Goal: Task Accomplishment & Management: Use online tool/utility

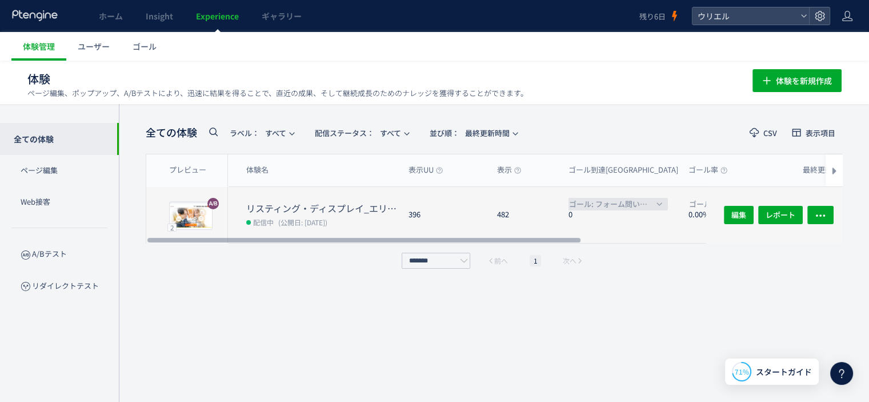
click at [633, 201] on span "ゴール: フォーム問い合わせ(WEB(LP))" at bounding box center [611, 204] width 85 height 13
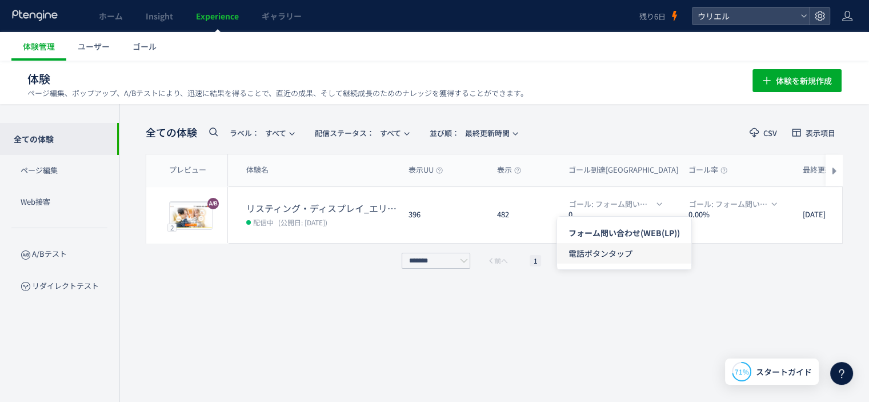
click at [621, 253] on span "電話ボタンタップ" at bounding box center [624, 253] width 111 height 21
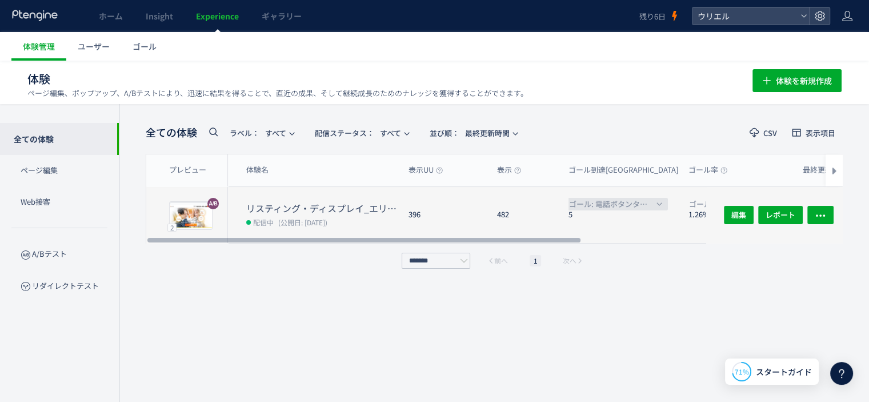
click at [619, 203] on span "ゴール: 電話ボタンタップ" at bounding box center [611, 204] width 85 height 13
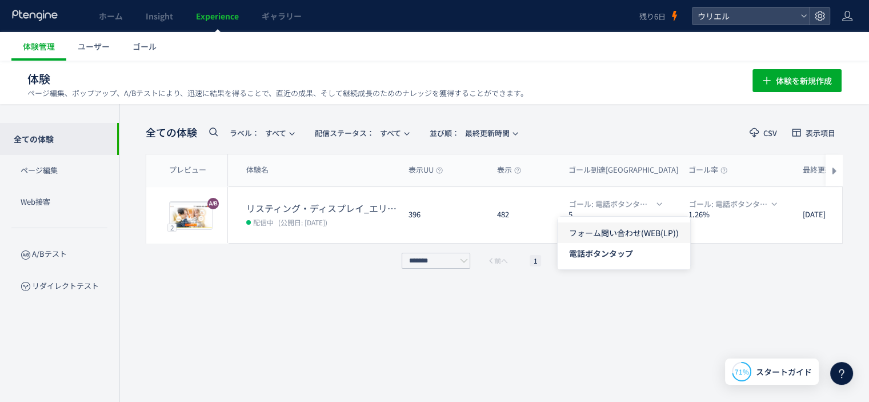
click at [611, 234] on span "フォーム問い合わせ(WEB(LP))" at bounding box center [624, 232] width 110 height 21
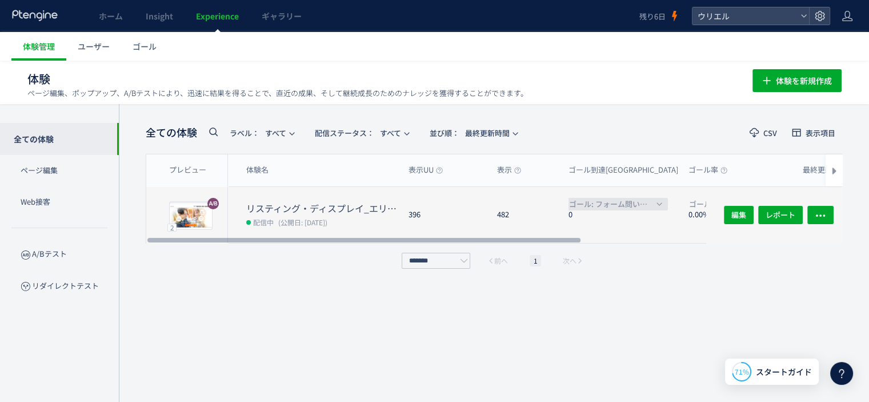
click at [613, 201] on span "ゴール: フォーム問い合わせ(WEB(LP))" at bounding box center [611, 204] width 85 height 13
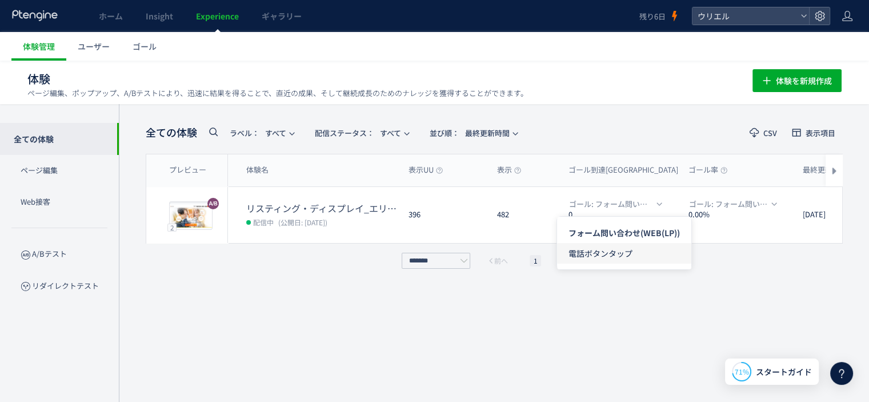
click at [608, 251] on span "電話ボタンタップ" at bounding box center [624, 253] width 111 height 21
click at [626, 310] on div "全ての体験 ラベル： すべて 配信ステータス​： すべて 並び順： 最終更新時間 CSV 表示項目 プレビュー 体験名 表示UU 表示 ゴール到達UU ゴール…" at bounding box center [494, 252] width 697 height 263
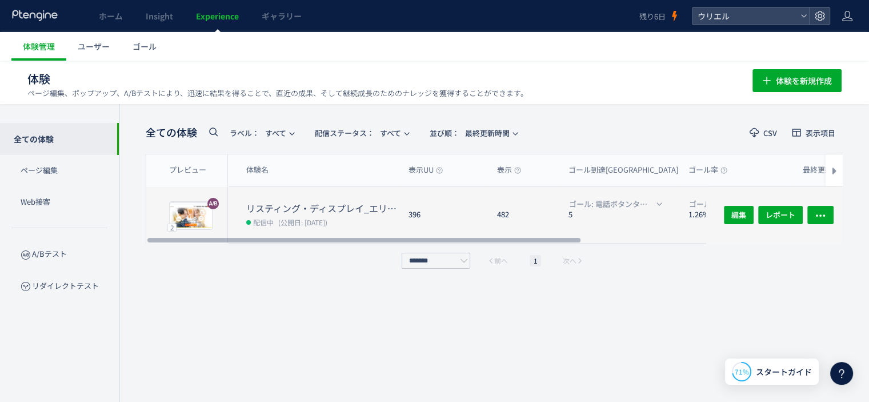
click at [347, 202] on dt "リスティング・ディスプレイ_エリアセクション削除＋ボディ1つ目CPA削除" at bounding box center [322, 208] width 153 height 13
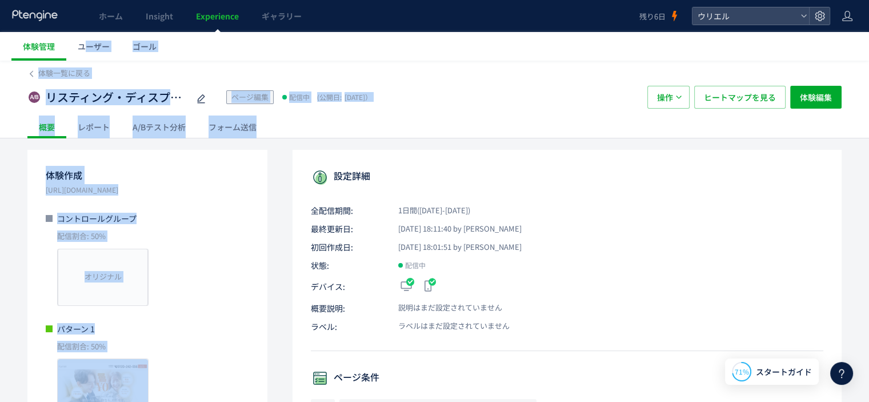
drag, startPoint x: 87, startPoint y: 45, endPoint x: 160, endPoint y: 137, distance: 117.1
click at [161, 132] on div "A/Bテスト分析" at bounding box center [159, 126] width 76 height 23
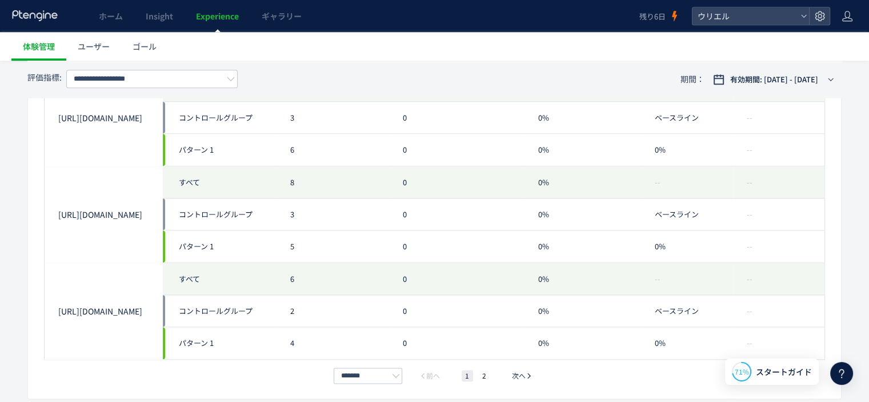
scroll to position [1374, 0]
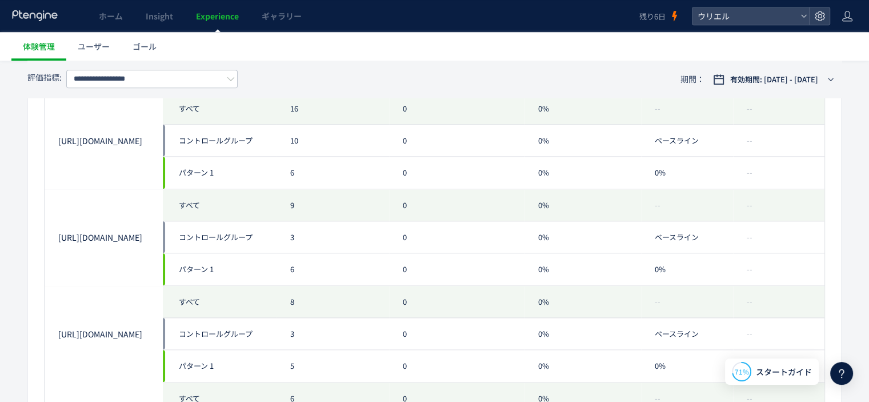
drag, startPoint x: 481, startPoint y: 317, endPoint x: 435, endPoint y: 293, distance: 52.4
click at [435, 293] on div "0" at bounding box center [456, 302] width 135 height 32
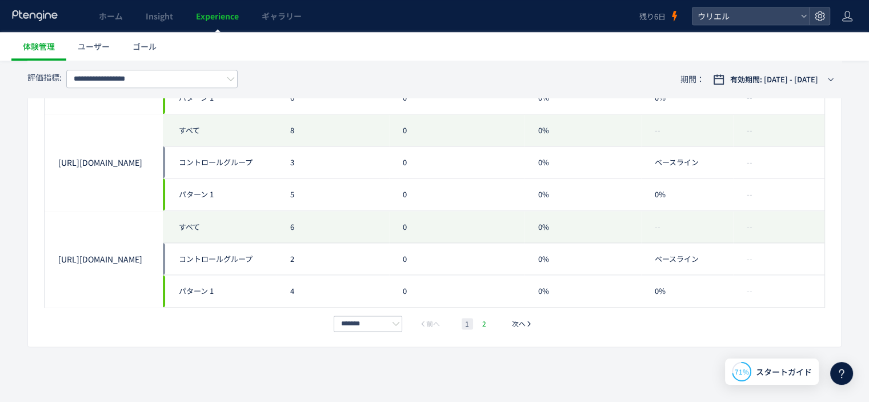
click at [485, 318] on li "2" at bounding box center [484, 323] width 11 height 11
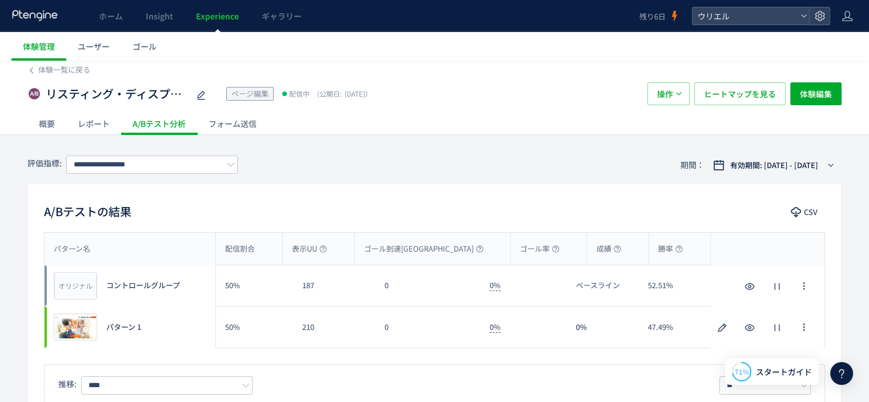
scroll to position [0, 0]
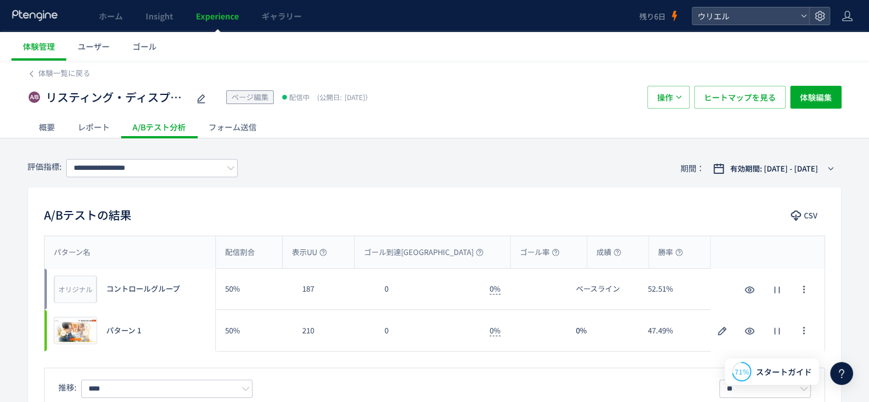
drag, startPoint x: 128, startPoint y: 183, endPoint x: 132, endPoint y: 179, distance: 6.1
click at [129, 183] on div "**********" at bounding box center [434, 168] width 814 height 37
click at [132, 173] on input "**********" at bounding box center [151, 168] width 171 height 18
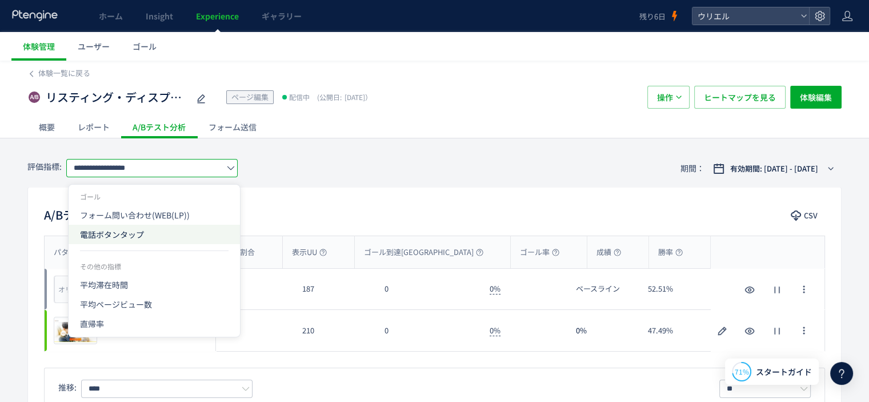
click at [141, 234] on span "電話ボタンタップ" at bounding box center [154, 234] width 149 height 19
type input "********"
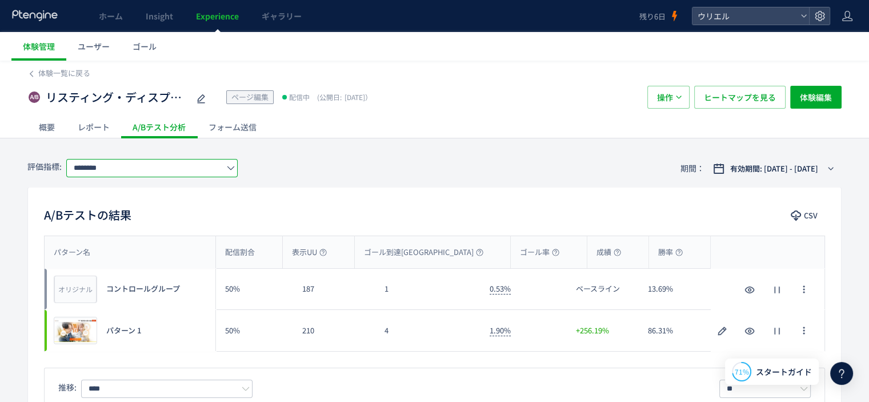
click at [427, 187] on div "A/Bテストの結果 CSV パターン名 配信割合 表示UU ゴール到達UU ゴール率 成績 勝率 パターン名 オリジナル プレビュー コントロールグループ 5…" at bounding box center [434, 377] width 814 height 381
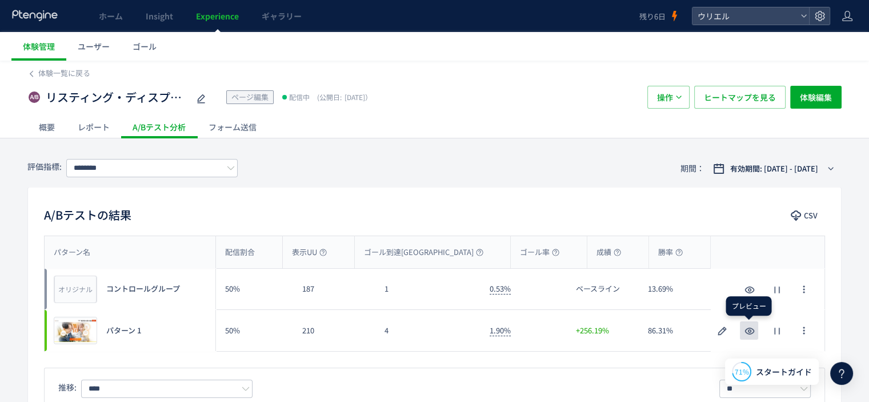
click at [753, 329] on icon "button" at bounding box center [750, 331] width 14 height 14
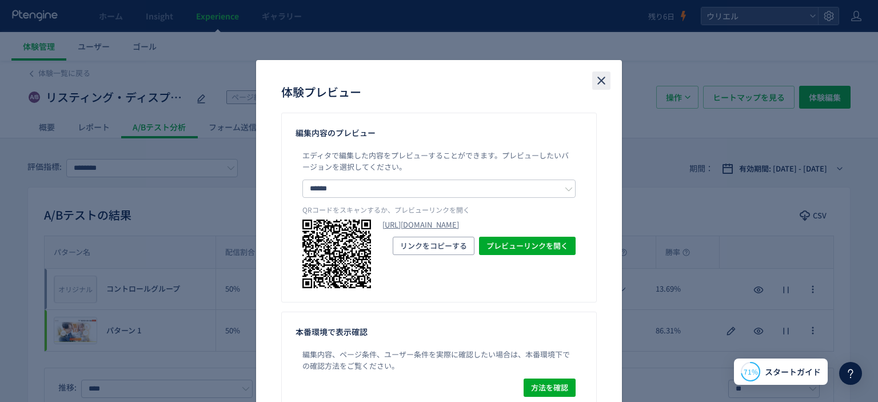
click at [597, 80] on use "close" at bounding box center [601, 81] width 8 height 8
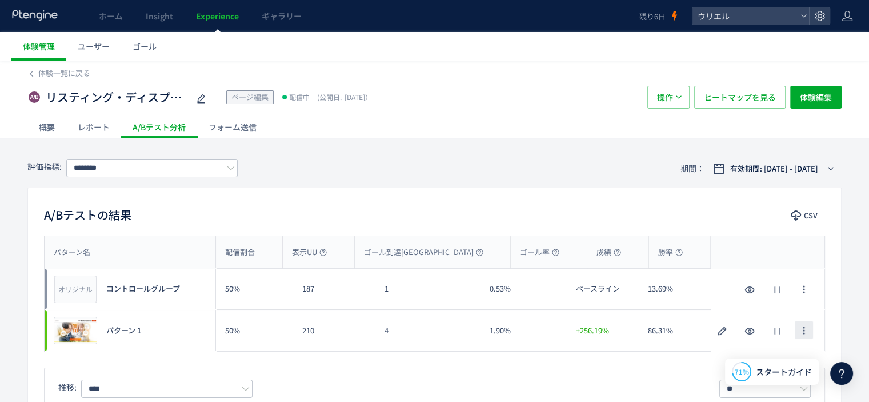
click at [805, 331] on icon "button" at bounding box center [803, 330] width 9 height 9
click at [325, 346] on div "210" at bounding box center [334, 330] width 82 height 41
click at [82, 329] on span "プレビュー" at bounding box center [75, 330] width 37 height 11
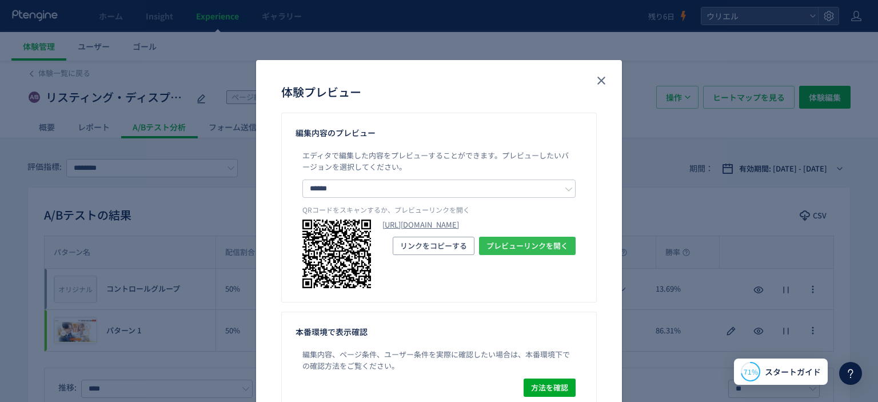
click at [502, 255] on span "プレビューリンクを開く" at bounding box center [527, 246] width 82 height 18
click at [215, 173] on div "体験プレビュー 編集内容のプレビュー エディタで編集した内容をプレビューすることができます。 プレビューしたいバージョンを選択してください。 ****** コ…" at bounding box center [439, 201] width 878 height 402
click at [594, 84] on icon "close" at bounding box center [601, 81] width 14 height 14
